Goal: Task Accomplishment & Management: Use online tool/utility

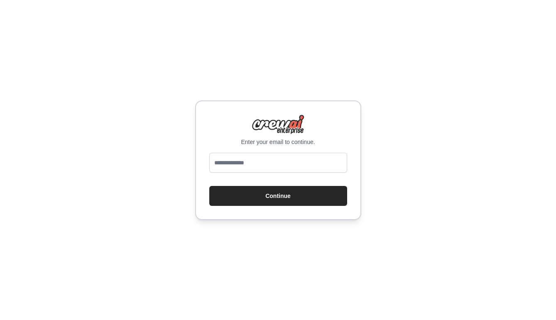
click at [297, 164] on input "email" at bounding box center [278, 163] width 138 height 20
type input "**********"
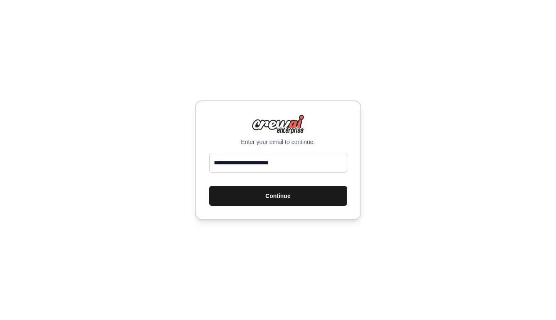
click at [294, 206] on button "Continue" at bounding box center [278, 196] width 138 height 20
click at [290, 201] on button "Continue" at bounding box center [278, 196] width 138 height 20
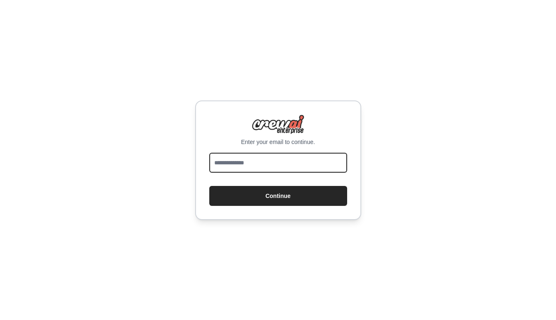
click at [273, 163] on input "email" at bounding box center [278, 163] width 138 height 20
drag, startPoint x: 281, startPoint y: 160, endPoint x: 185, endPoint y: 149, distance: 96.2
click at [185, 149] on div "**********" at bounding box center [278, 160] width 556 height 320
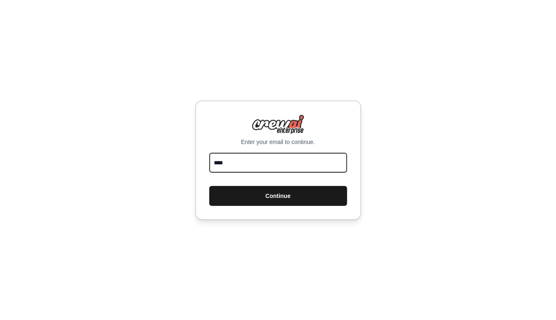
type input "**********"
click at [291, 191] on button "Continue" at bounding box center [278, 196] width 138 height 20
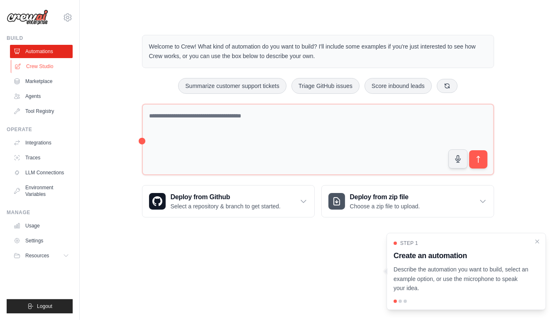
click at [37, 66] on link "Crew Studio" at bounding box center [42, 66] width 63 height 13
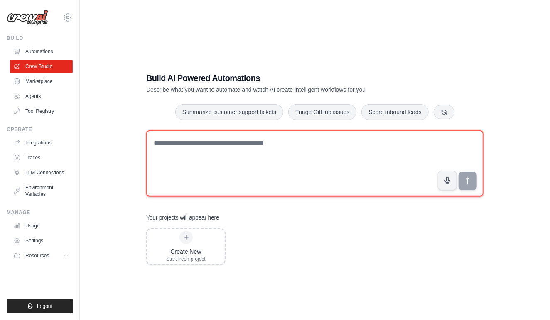
click at [259, 165] on textarea at bounding box center [314, 163] width 337 height 66
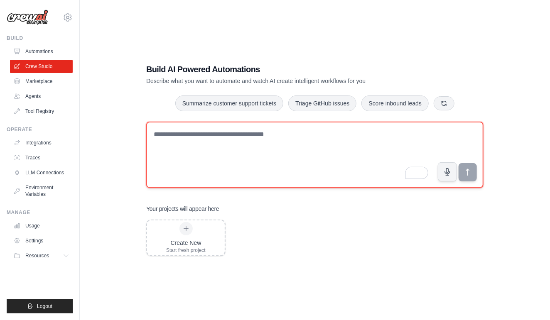
scroll to position [17, 0]
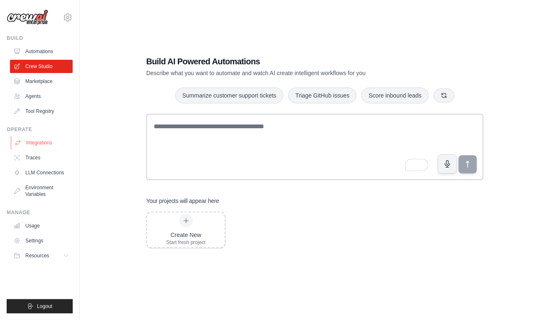
click at [53, 142] on link "Integrations" at bounding box center [42, 142] width 63 height 13
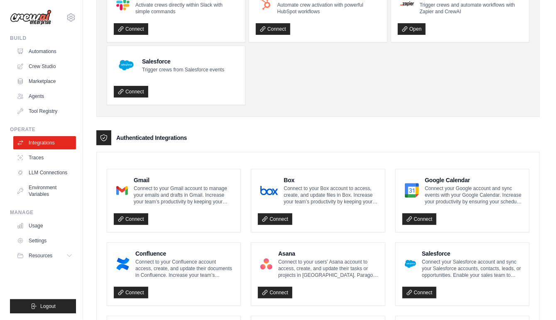
scroll to position [83, 0]
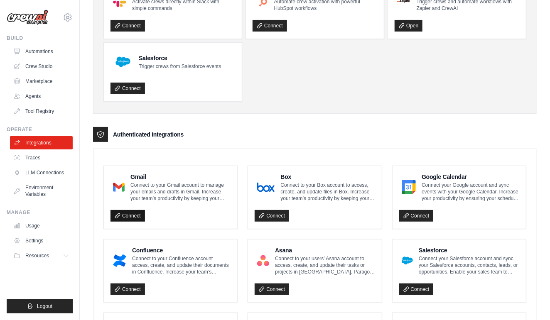
click at [136, 216] on link "Connect" at bounding box center [127, 216] width 34 height 12
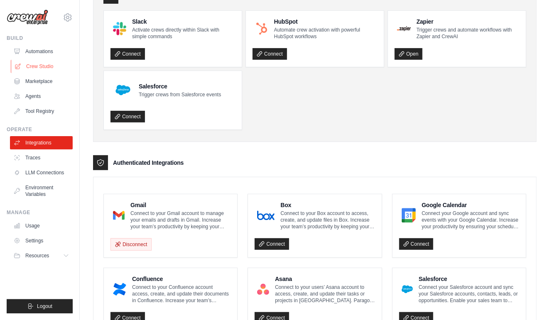
click at [45, 64] on link "Crew Studio" at bounding box center [42, 66] width 63 height 13
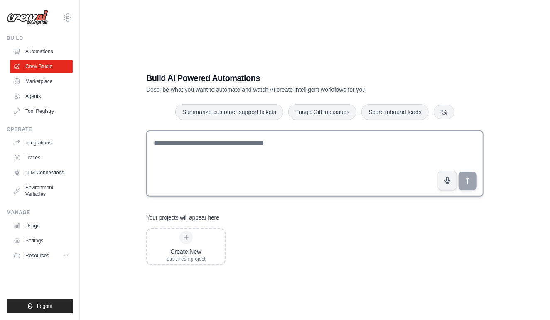
drag, startPoint x: 128, startPoint y: 129, endPoint x: 399, endPoint y: 194, distance: 279.3
click at [399, 194] on div "Build AI Powered Automations Describe what you want to automate and watch AI cr…" at bounding box center [315, 168] width 444 height 320
